Goal: Task Accomplishment & Management: Use online tool/utility

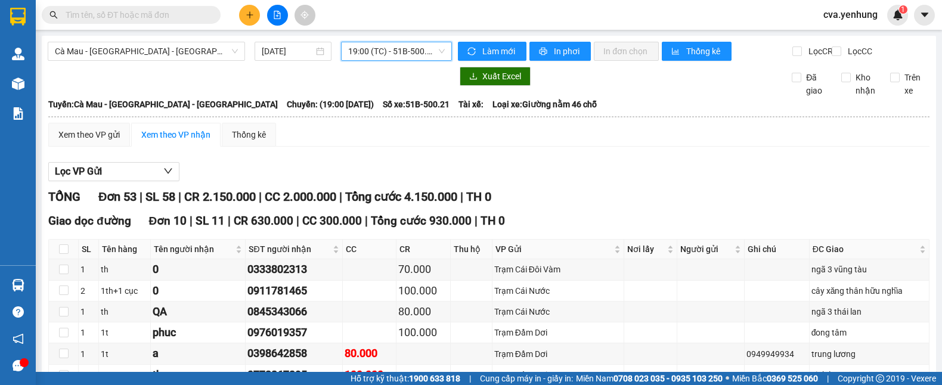
scroll to position [973, 0]
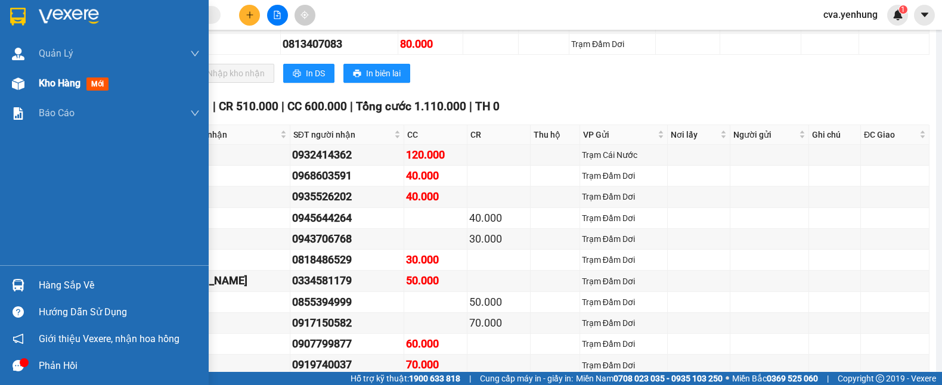
click at [9, 80] on div at bounding box center [18, 83] width 21 height 21
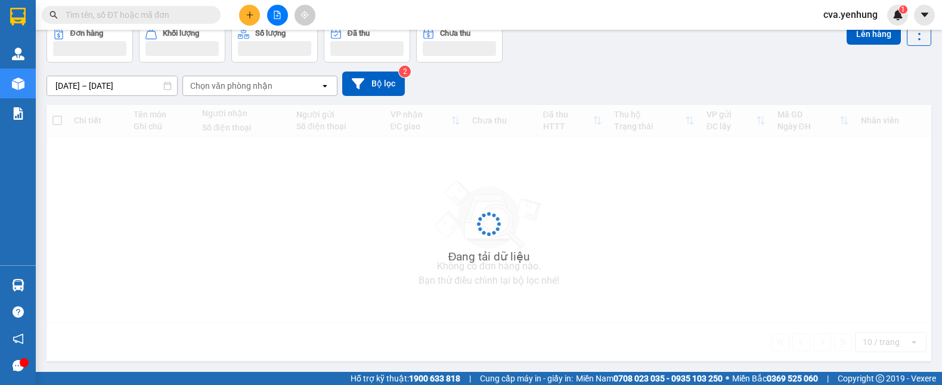
scroll to position [63, 0]
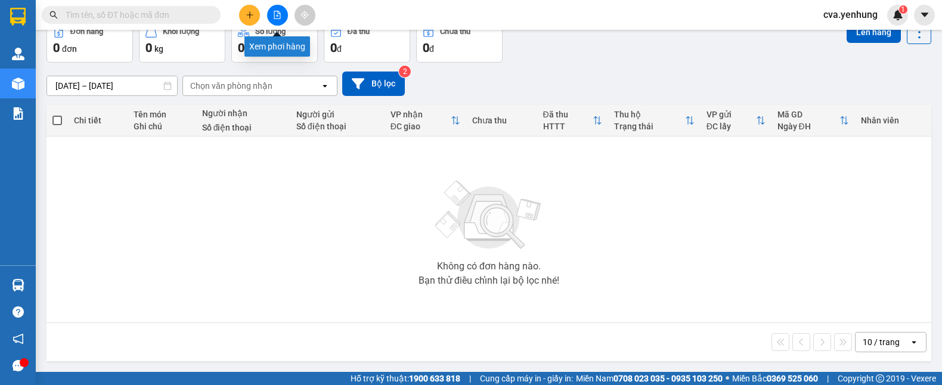
click at [275, 15] on icon "file-add" at bounding box center [277, 15] width 8 height 8
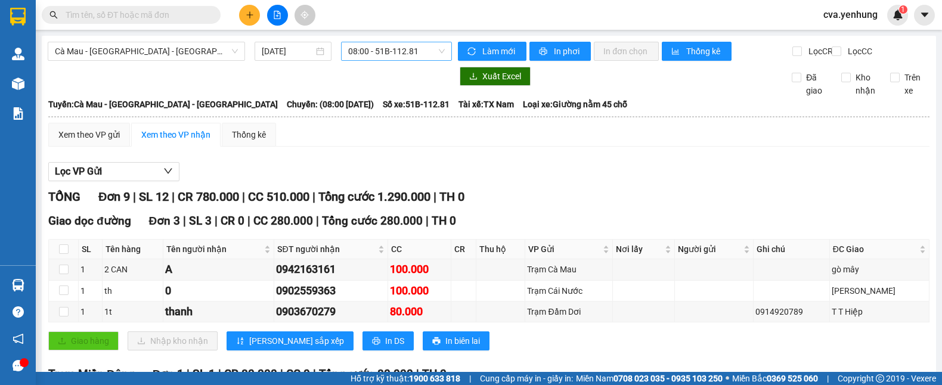
click at [435, 49] on span "08:00 - 51B-112.81" at bounding box center [396, 51] width 97 height 18
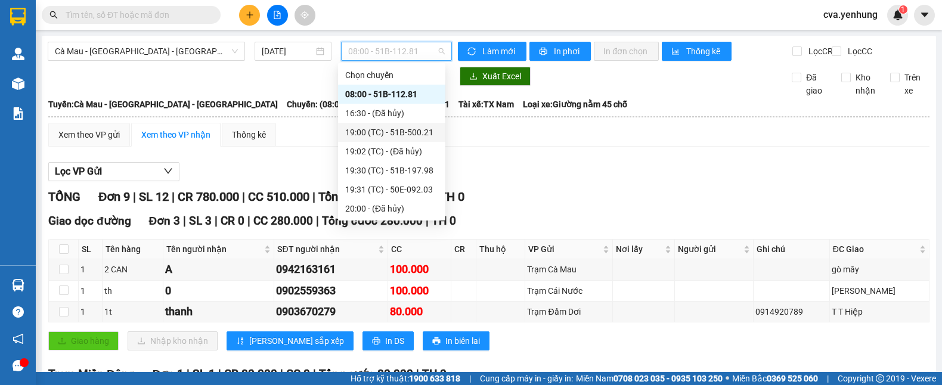
click at [415, 135] on div "19:00 (TC) - 51B-500.21" at bounding box center [391, 132] width 93 height 13
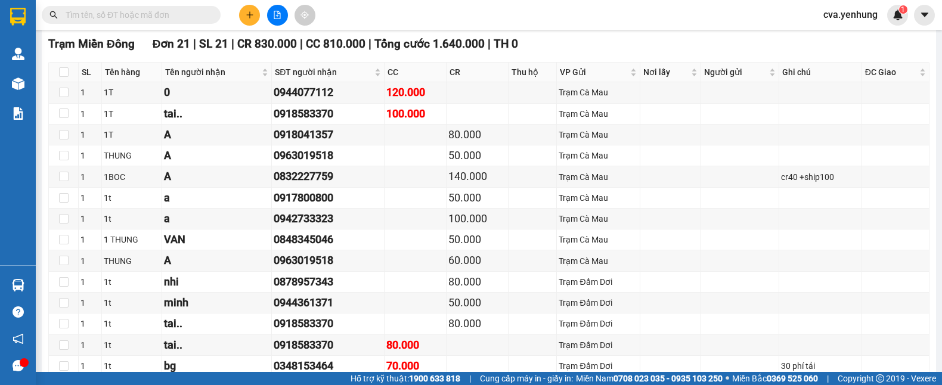
scroll to position [1091, 0]
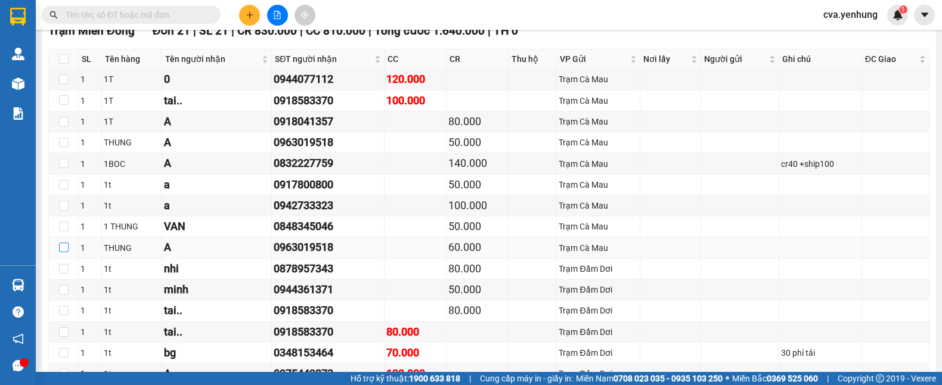
click at [66, 252] on input "checkbox" at bounding box center [64, 248] width 10 height 10
checkbox input "true"
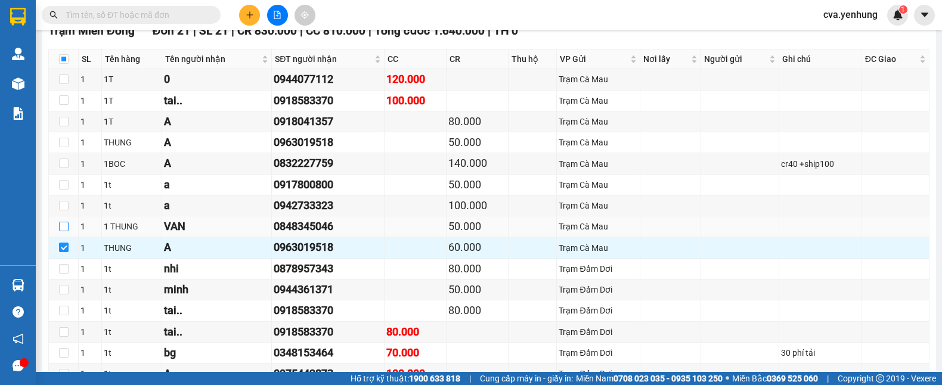
click at [60, 231] on input "checkbox" at bounding box center [64, 227] width 10 height 10
checkbox input "true"
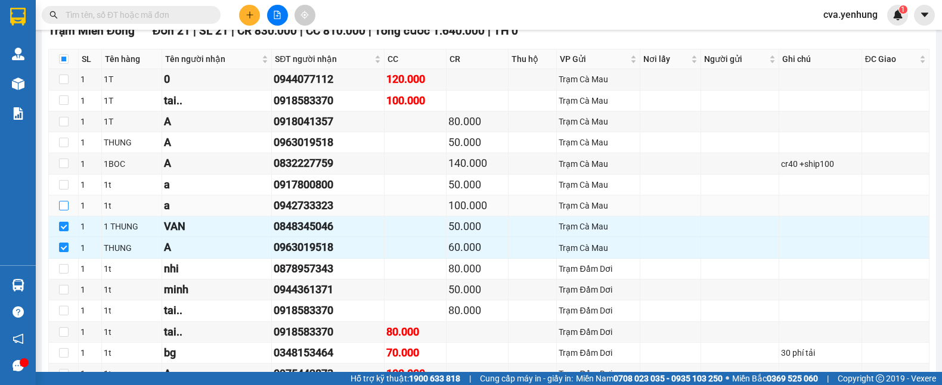
click at [66, 210] on input "checkbox" at bounding box center [64, 206] width 10 height 10
checkbox input "true"
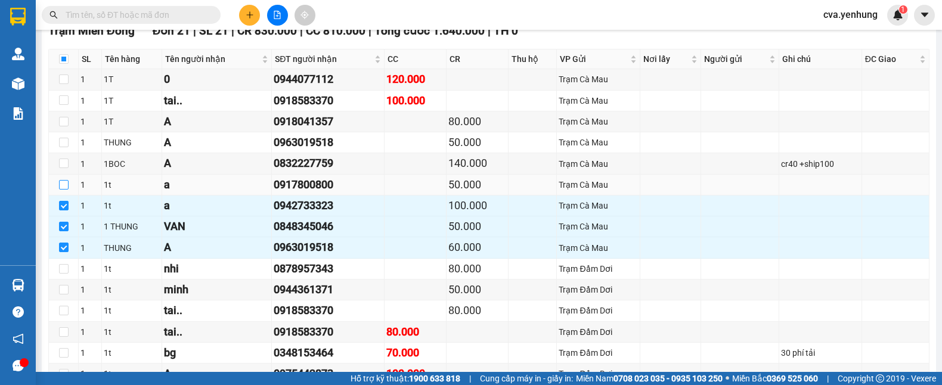
click at [63, 190] on input "checkbox" at bounding box center [64, 185] width 10 height 10
checkbox input "true"
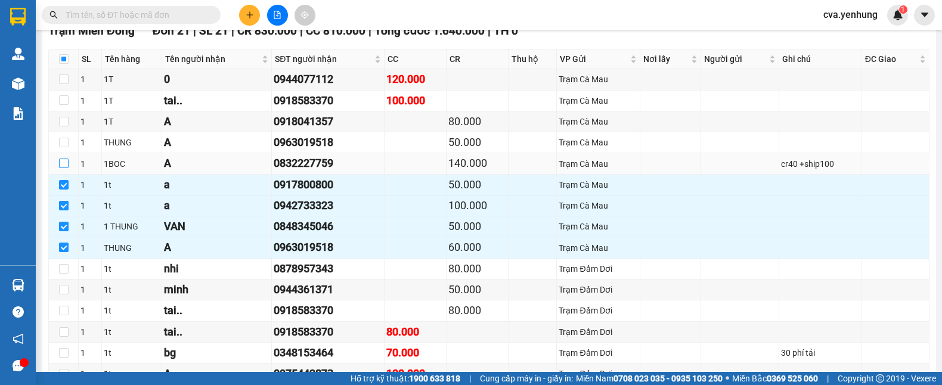
click at [59, 168] on input "checkbox" at bounding box center [64, 164] width 10 height 10
checkbox input "true"
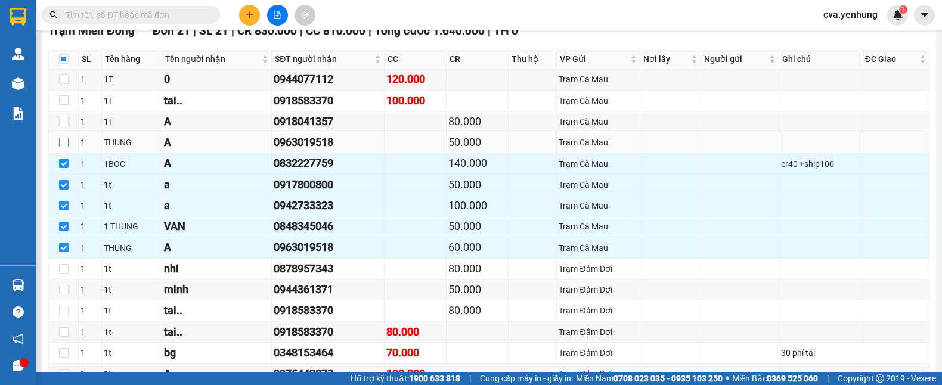
click at [60, 149] on label at bounding box center [64, 142] width 10 height 13
click at [60, 147] on input "checkbox" at bounding box center [64, 143] width 10 height 10
checkbox input "true"
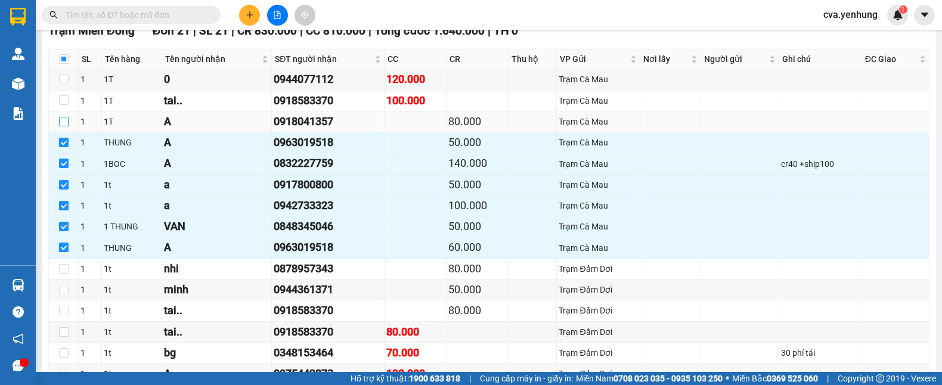
click at [64, 126] on input "checkbox" at bounding box center [64, 122] width 10 height 10
checkbox input "true"
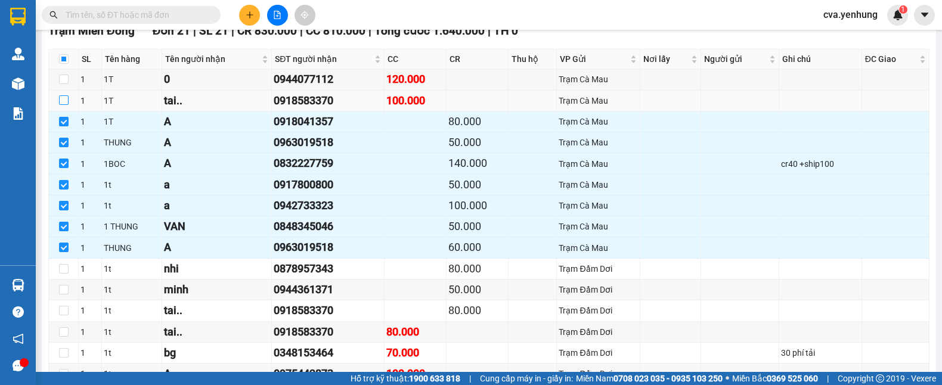
click at [64, 107] on label at bounding box center [64, 100] width 10 height 13
click at [64, 105] on input "checkbox" at bounding box center [64, 100] width 10 height 10
checkbox input "true"
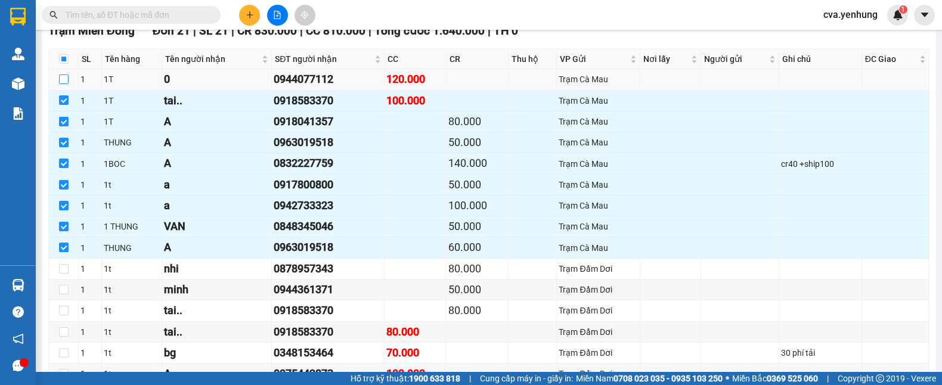
click at [62, 84] on input "checkbox" at bounding box center [64, 80] width 10 height 10
checkbox input "true"
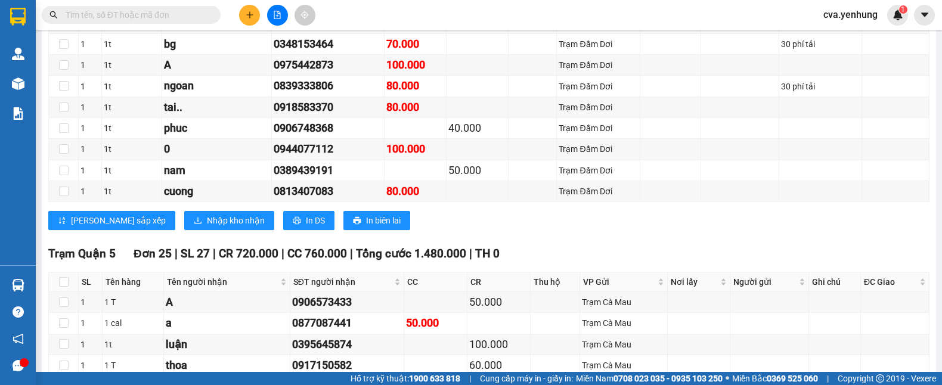
scroll to position [1404, 0]
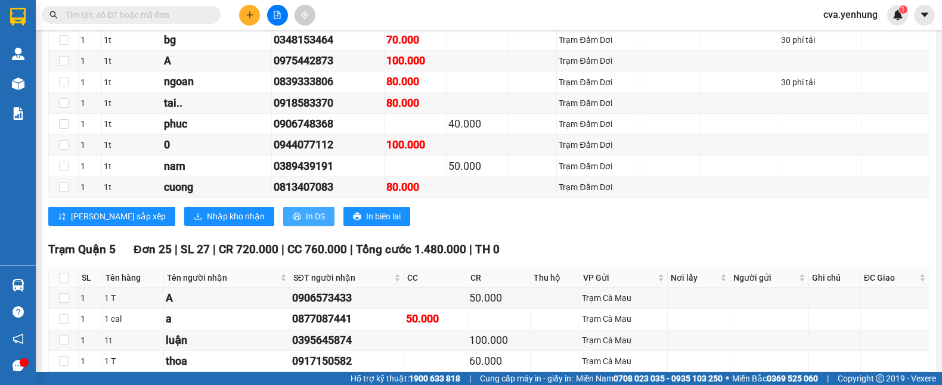
click at [306, 223] on span "In DS" at bounding box center [315, 216] width 19 height 13
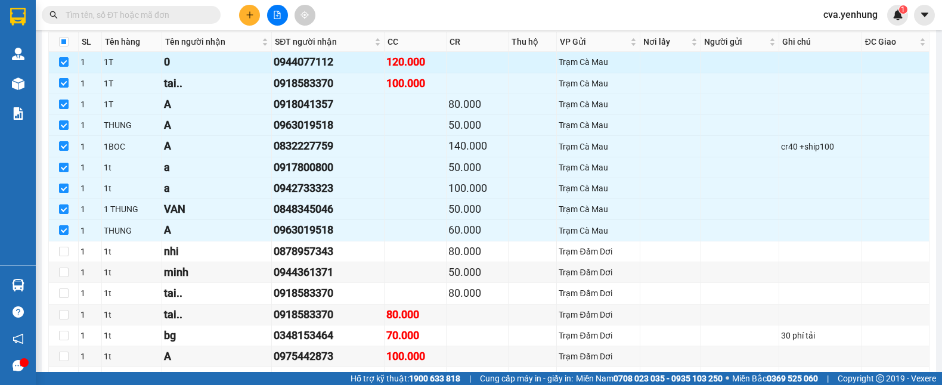
scroll to position [0, 0]
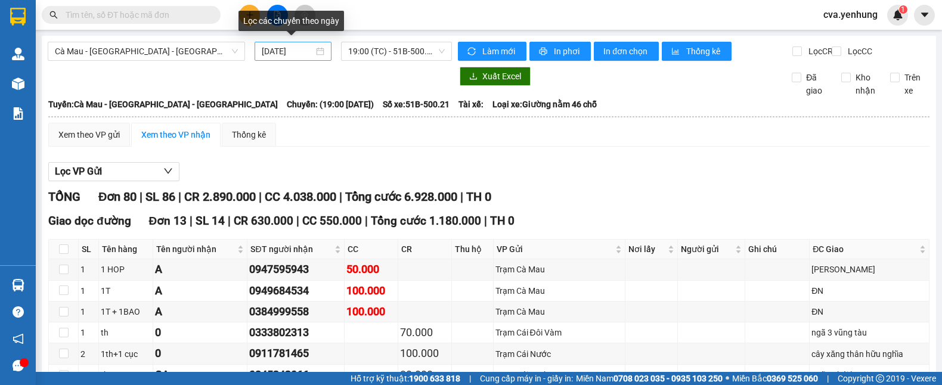
click at [315, 51] on div "[DATE]" at bounding box center [293, 51] width 63 height 13
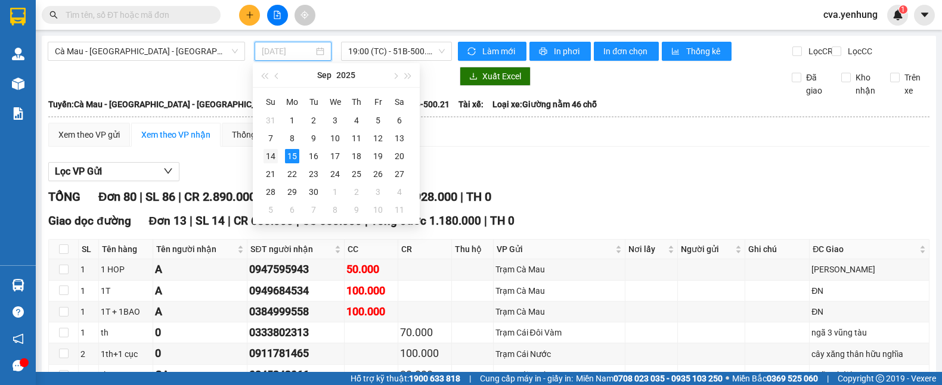
click at [275, 156] on div "14" at bounding box center [270, 156] width 14 height 14
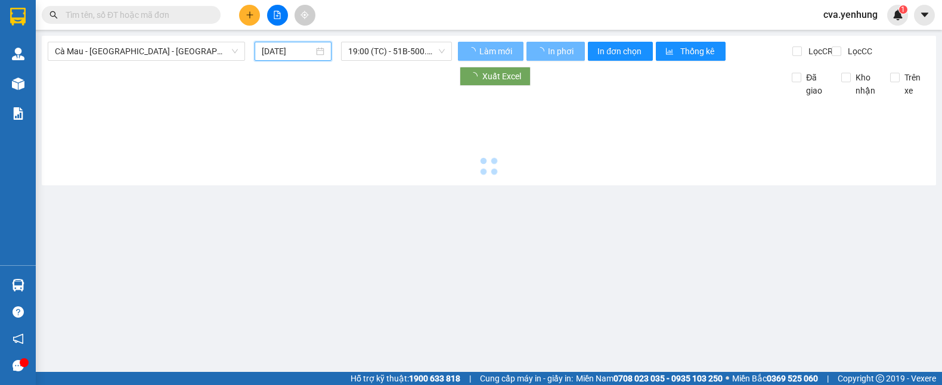
type input "[DATE]"
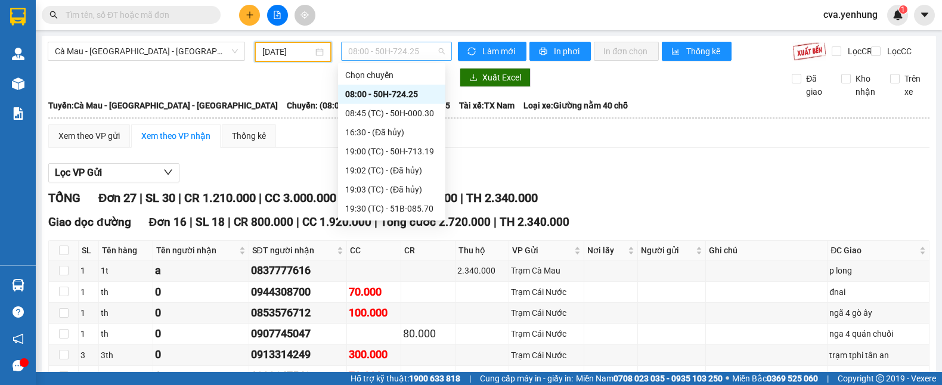
click at [440, 48] on span "08:00 - 50H-724.25" at bounding box center [396, 51] width 97 height 18
click at [413, 151] on div "19:00 (TC) - 50H-713.19" at bounding box center [391, 151] width 93 height 13
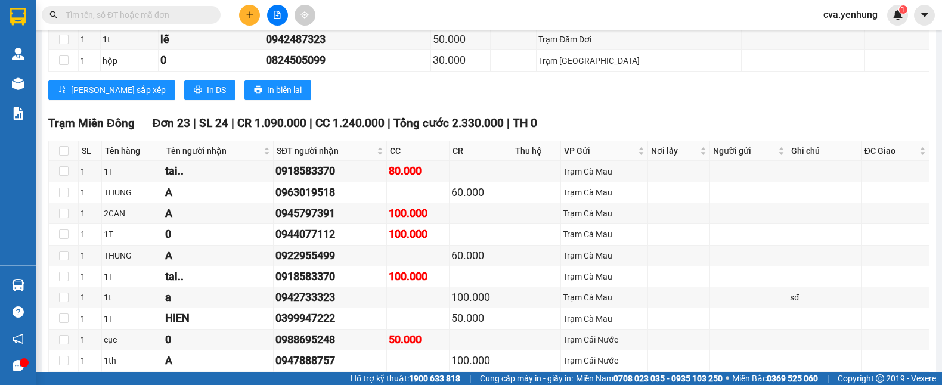
scroll to position [1119, 0]
